Goal: Book appointment/travel/reservation

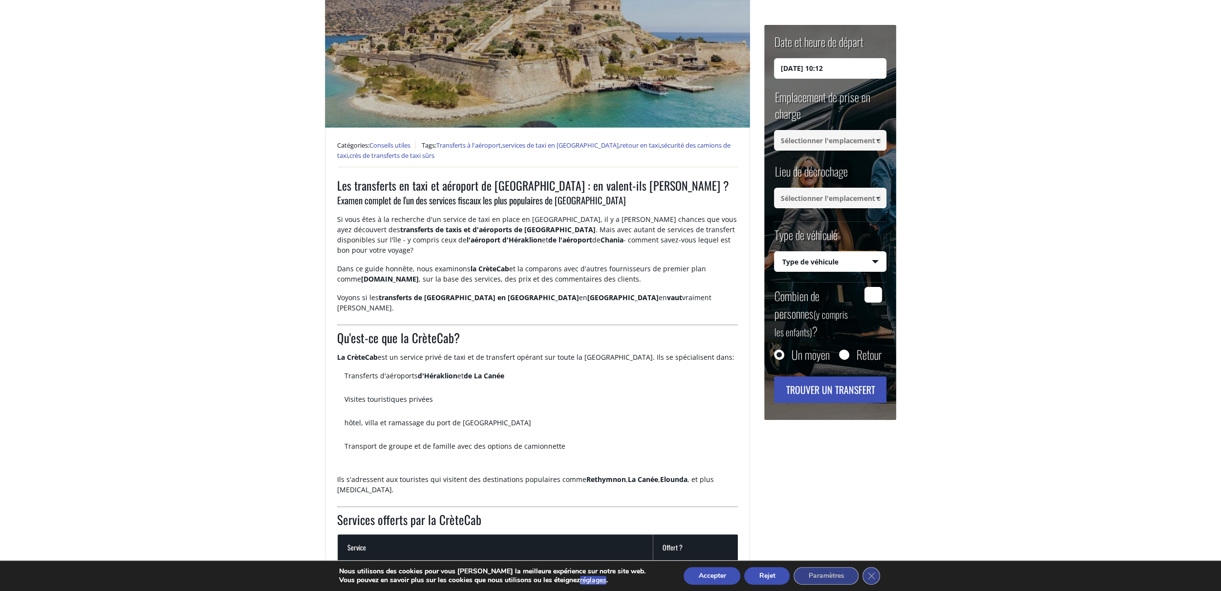
scroll to position [109, 0]
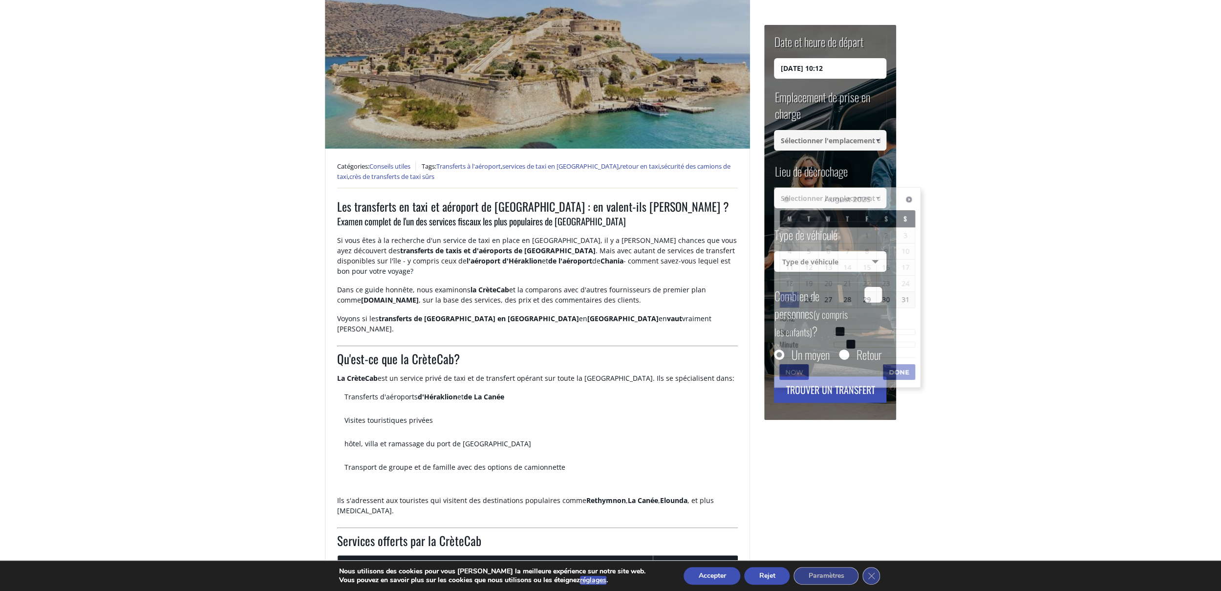
click at [802, 70] on input "[DATE] 10:12" at bounding box center [830, 68] width 112 height 21
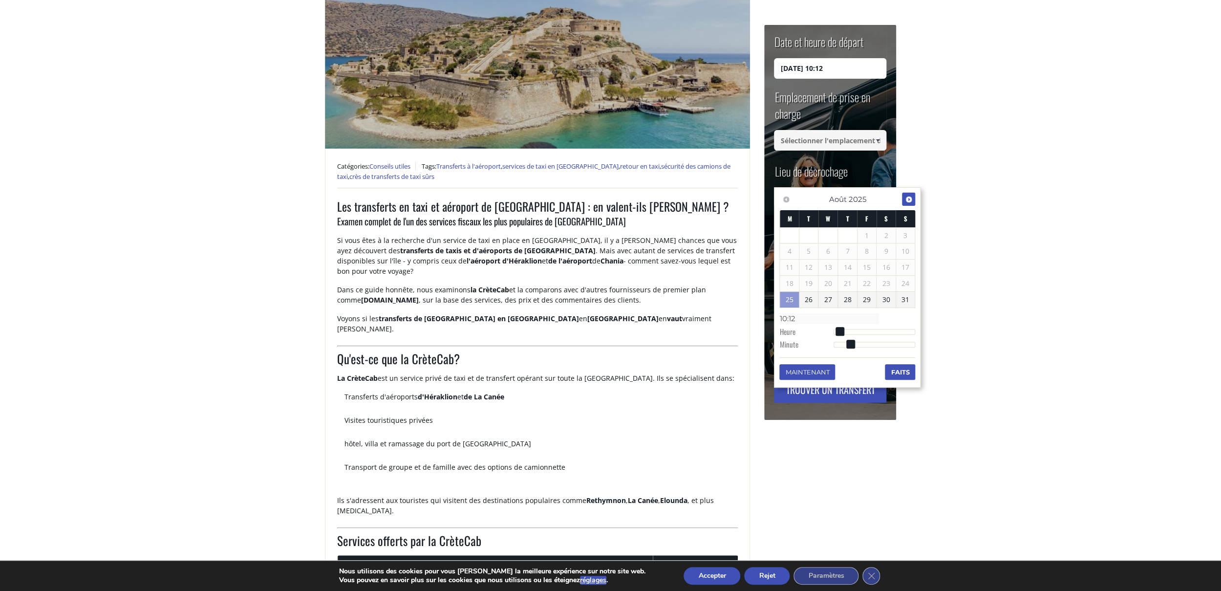
click at [910, 199] on span "Prochaine étape" at bounding box center [909, 199] width 8 height 8
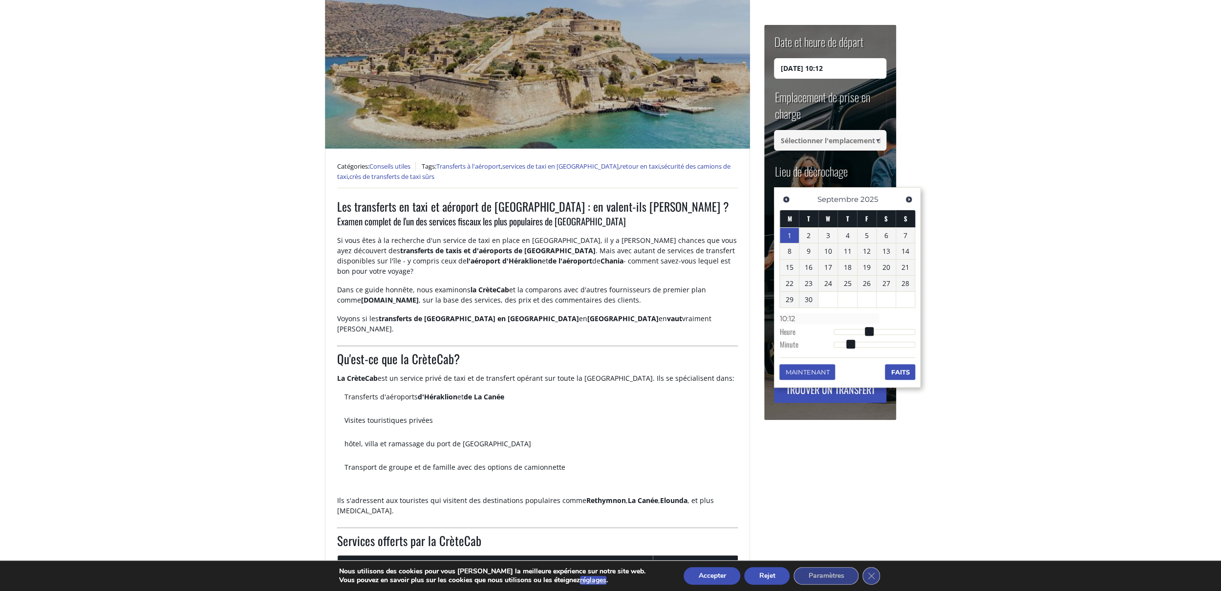
click at [793, 237] on link "1" at bounding box center [789, 236] width 19 height 16
click at [844, 68] on input "[DATE]" at bounding box center [830, 68] width 112 height 21
type input "[DATE]"
click at [791, 334] on dt "Heure" at bounding box center [806, 332] width 54 height 13
click at [832, 330] on span at bounding box center [833, 331] width 9 height 9
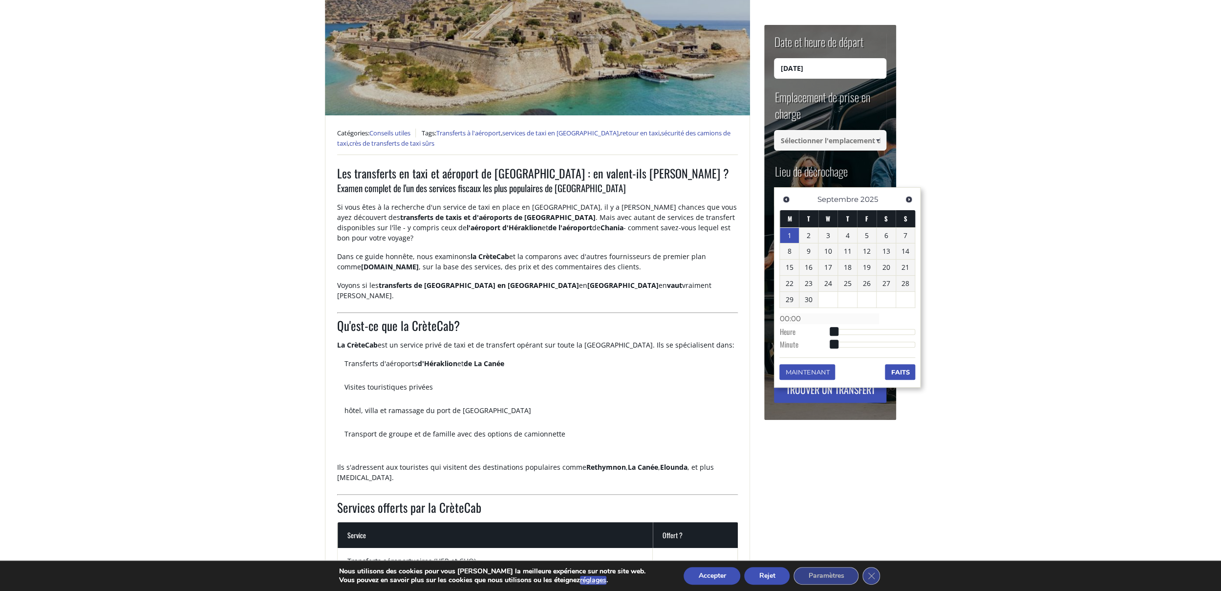
scroll to position [135, 0]
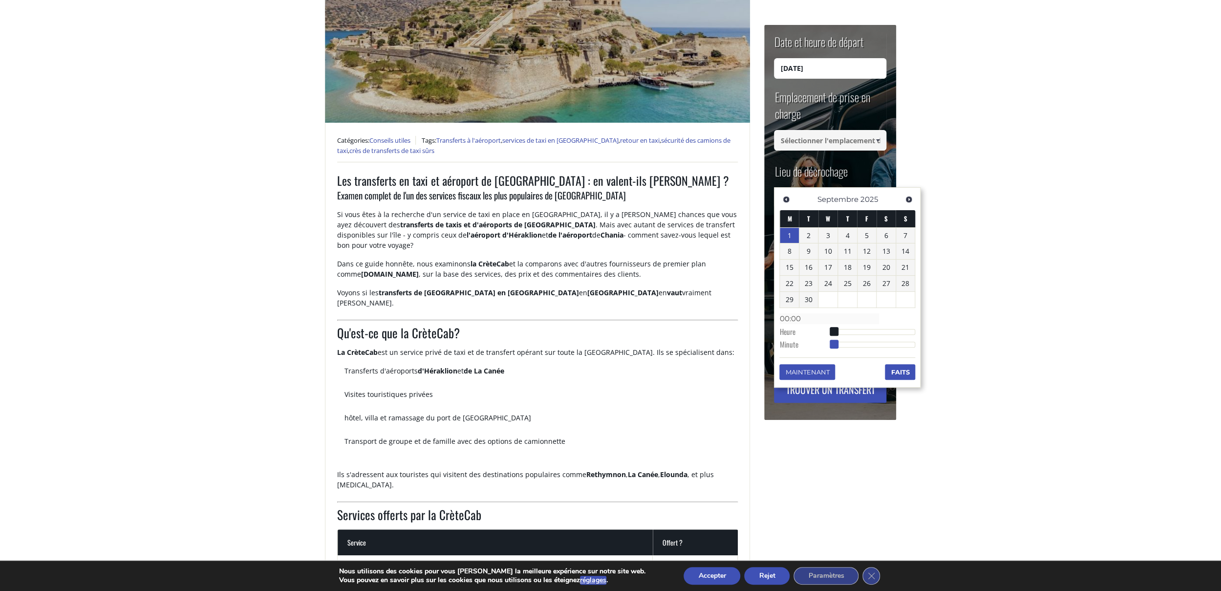
click at [835, 346] on span at bounding box center [833, 343] width 9 height 9
click at [836, 332] on span at bounding box center [833, 331] width 9 height 9
